Goal: Task Accomplishment & Management: Use online tool/utility

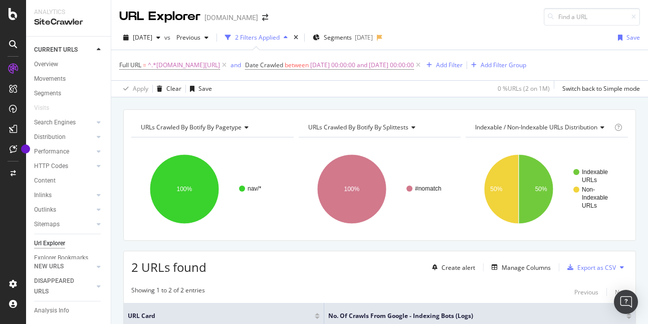
click at [493, 16] on div "URL Explorer [DOMAIN_NAME]" at bounding box center [379, 13] width 537 height 26
click at [313, 70] on span "[DATE] 00:00:00 and [DATE] 00:00:00" at bounding box center [362, 65] width 104 height 14
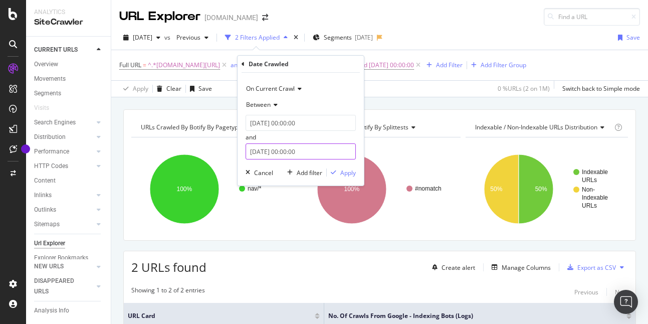
click at [281, 154] on input "[DATE] 00:00:00" at bounding box center [301, 151] width 110 height 16
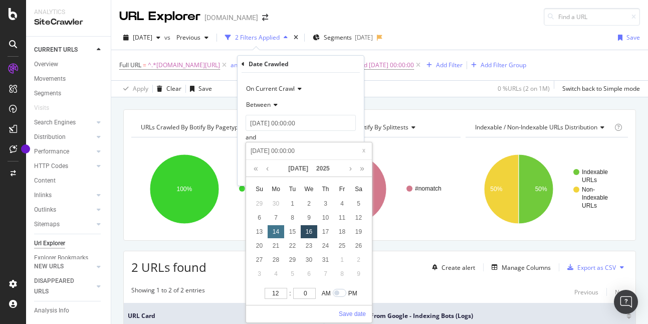
click at [277, 232] on div "14" at bounding box center [276, 231] width 17 height 13
type input "[DATE] 00:00:00"
click at [359, 315] on link "Save date" at bounding box center [352, 313] width 27 height 9
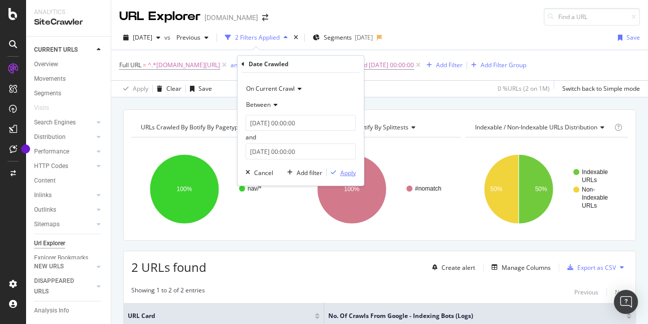
click at [343, 173] on div "Apply" at bounding box center [348, 172] width 16 height 9
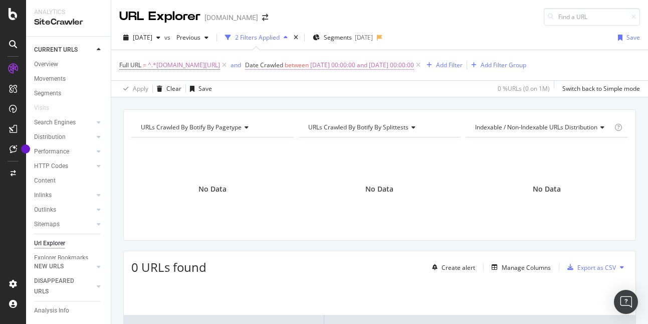
click at [361, 64] on span "[DATE] 00:00:00 and [DATE] 00:00:00" at bounding box center [362, 65] width 104 height 14
